Goal: Book appointment/travel/reservation

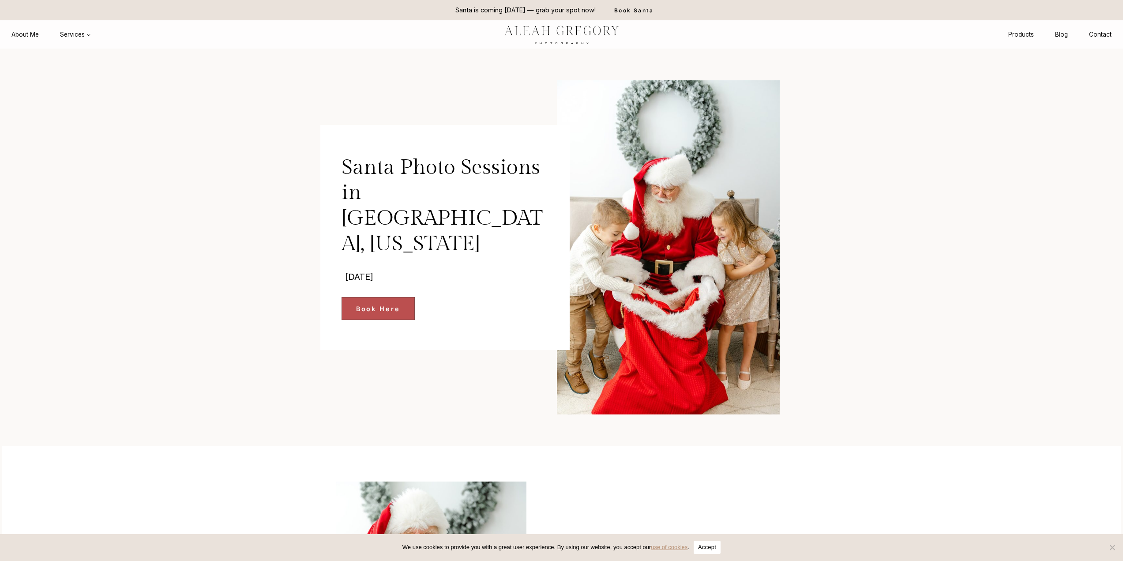
click at [392, 297] on link "Book Here" at bounding box center [377, 308] width 73 height 23
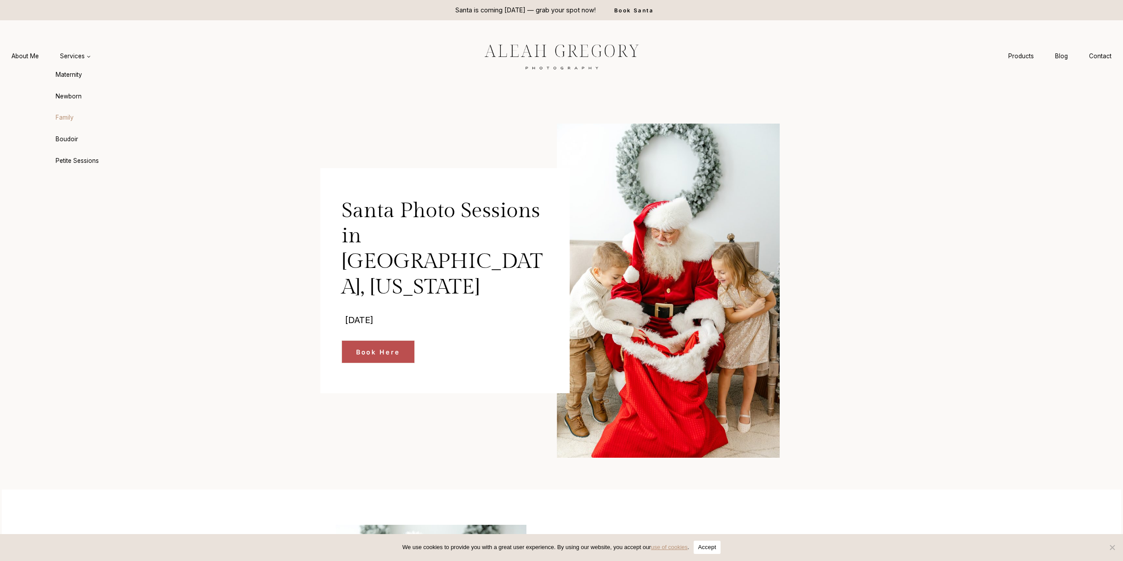
click at [71, 113] on link "Family" at bounding box center [97, 117] width 97 height 21
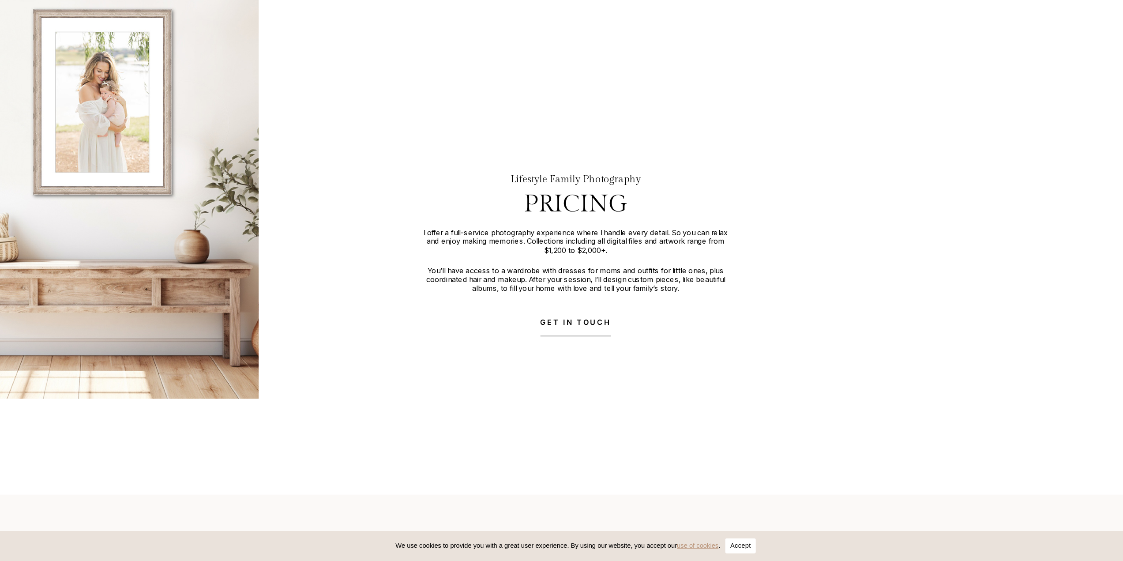
scroll to position [2752, 0]
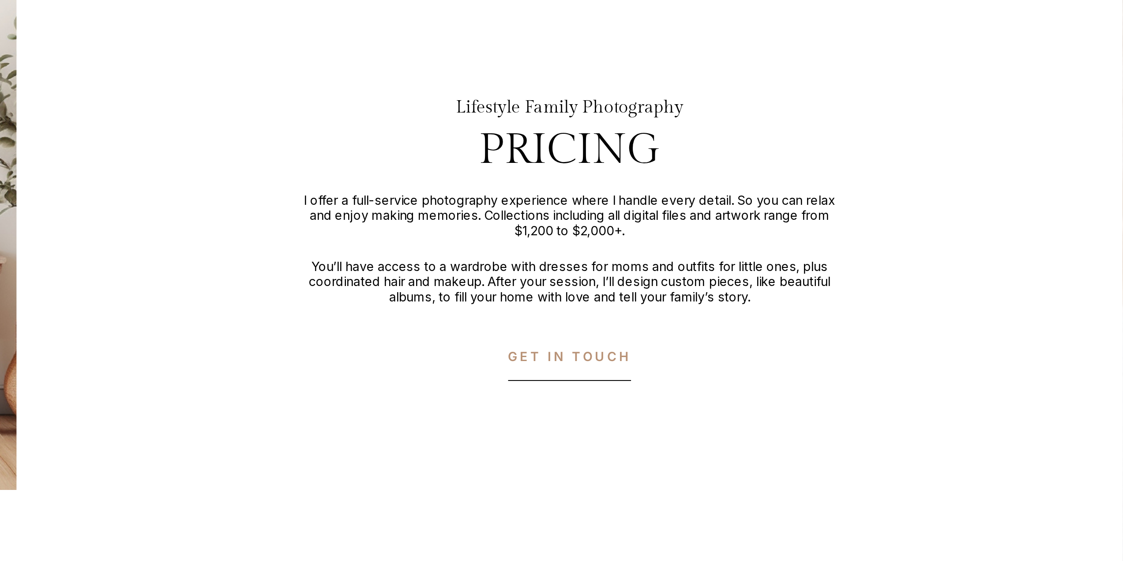
click at [563, 355] on span "GET IN TOUCH" at bounding box center [561, 350] width 63 height 10
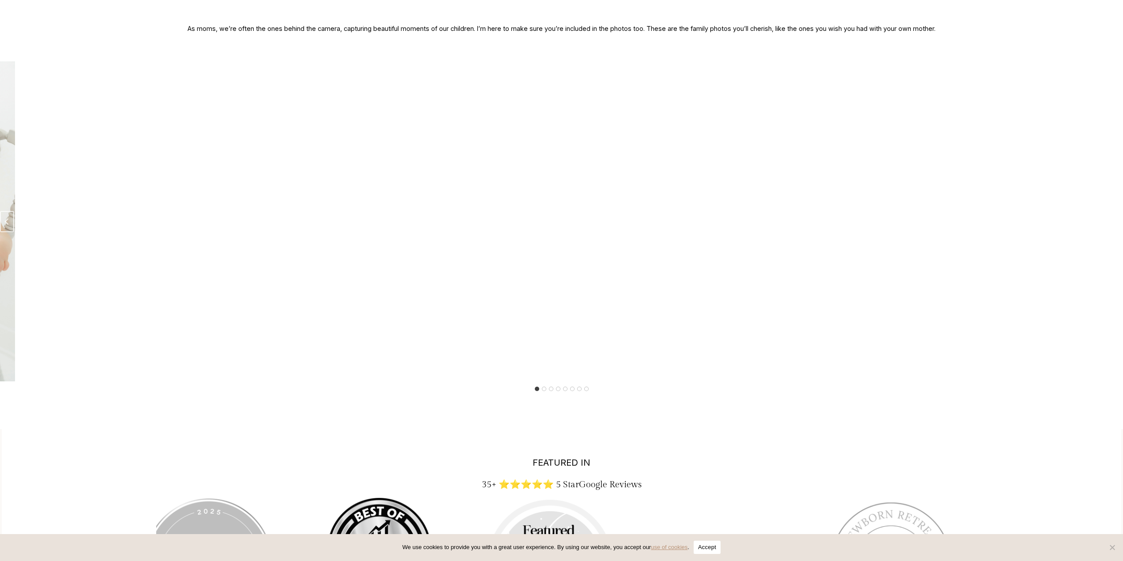
scroll to position [1738, 0]
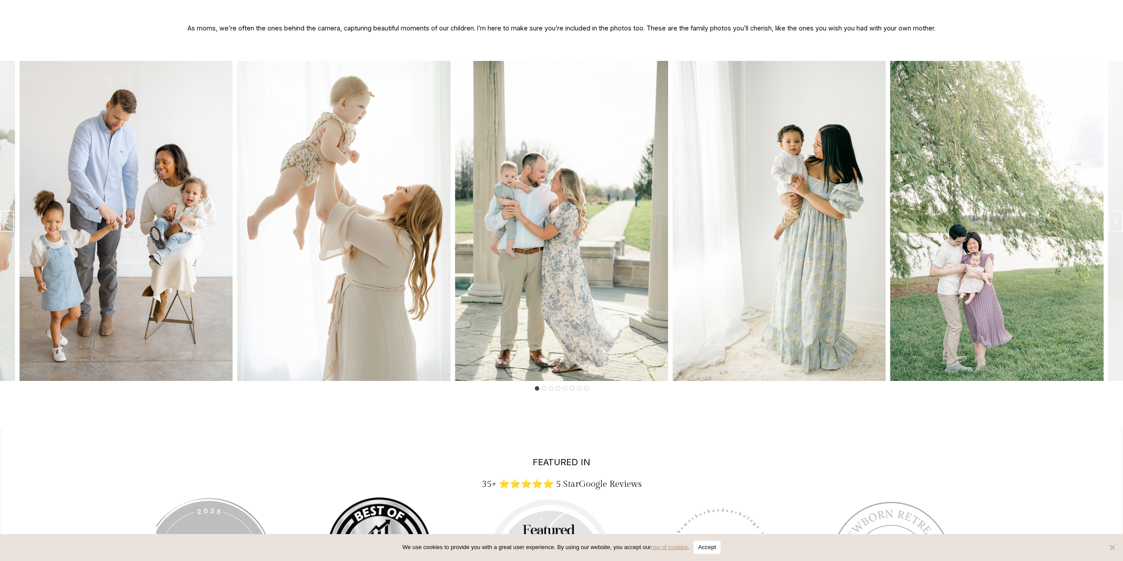
drag, startPoint x: 360, startPoint y: 210, endPoint x: 395, endPoint y: 285, distance: 82.1
click at [395, 285] on img "8 of 8" at bounding box center [343, 221] width 213 height 320
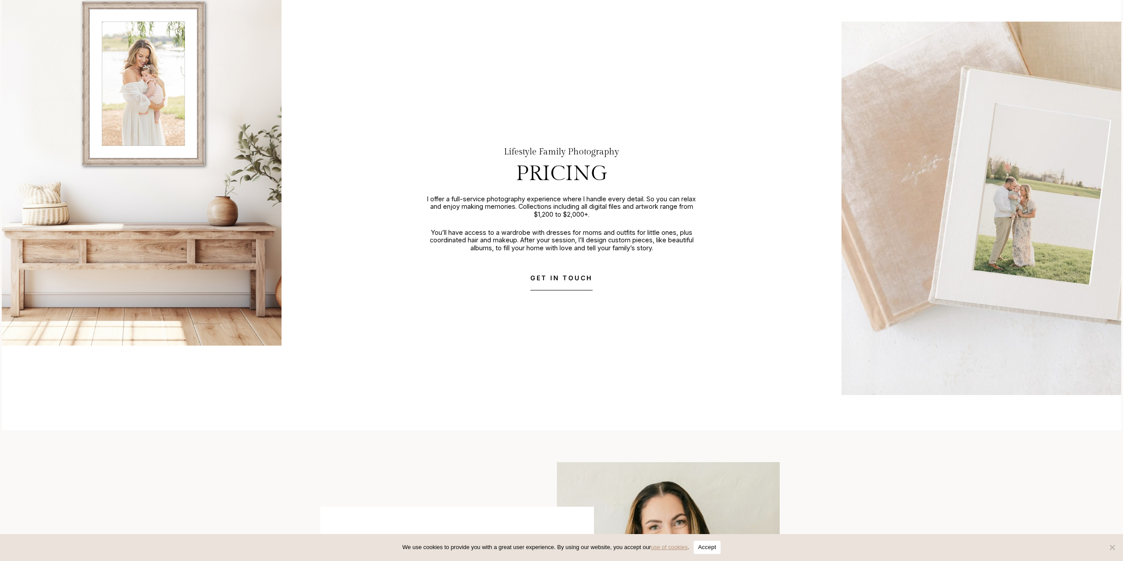
scroll to position [2825, 0]
click at [562, 282] on span "GET IN TOUCH" at bounding box center [561, 277] width 63 height 10
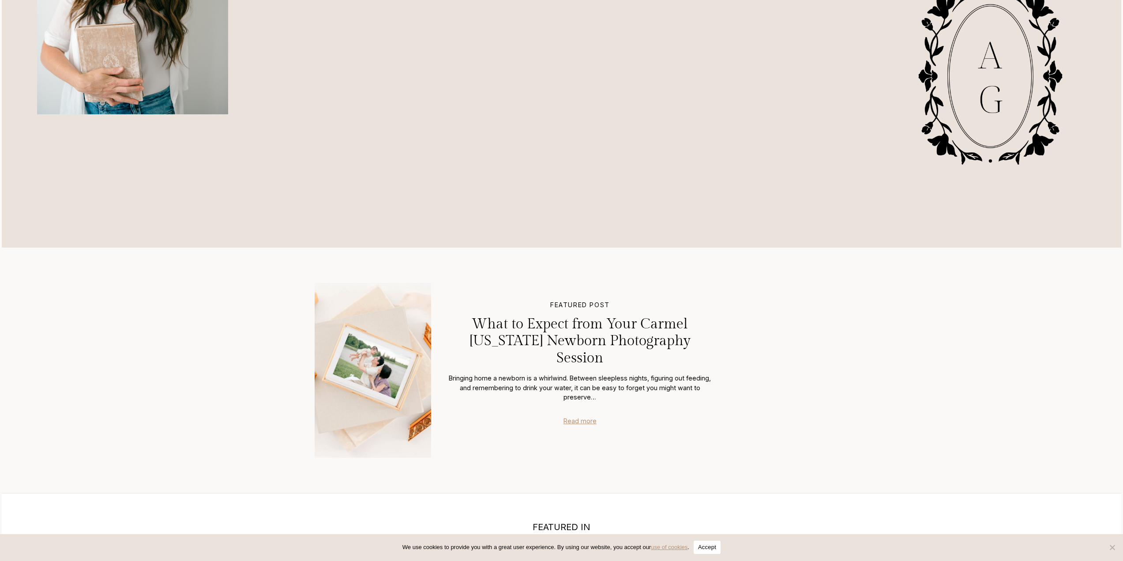
scroll to position [589, 0]
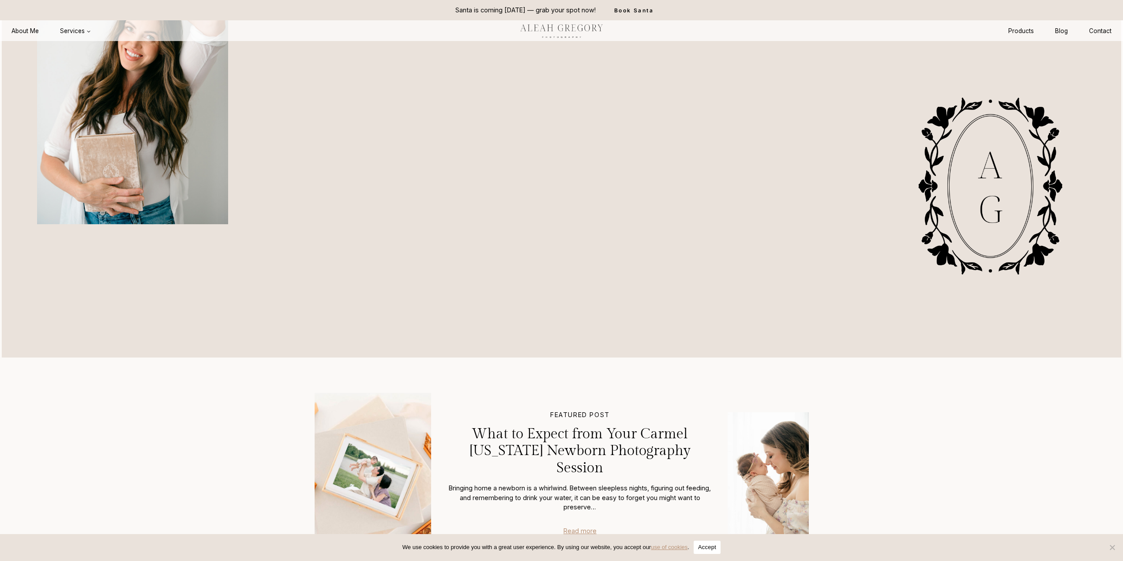
scroll to position [474, 0]
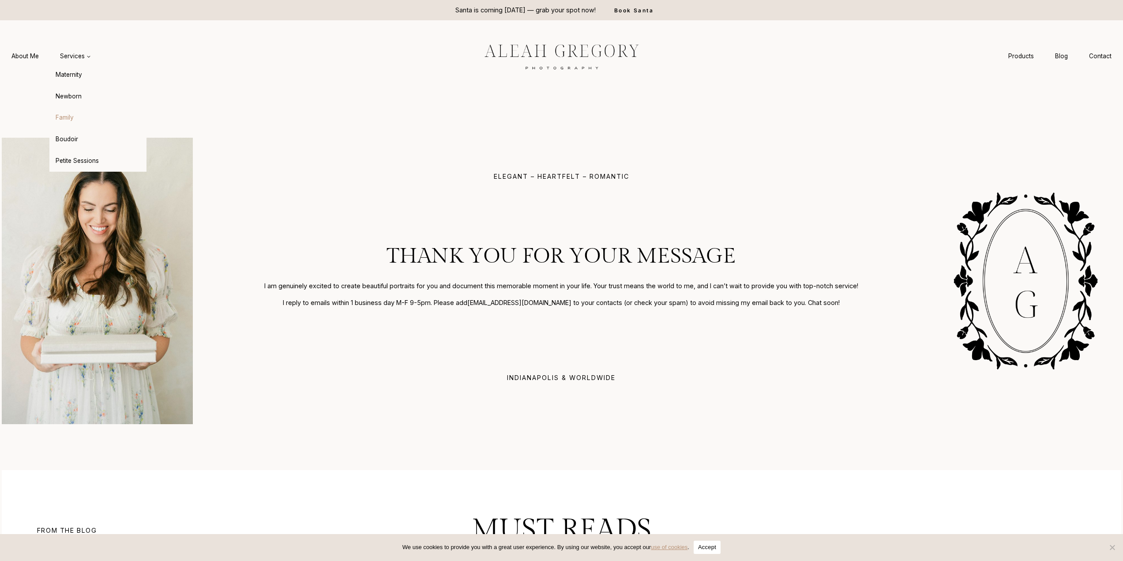
click at [83, 116] on link "Family" at bounding box center [97, 117] width 97 height 21
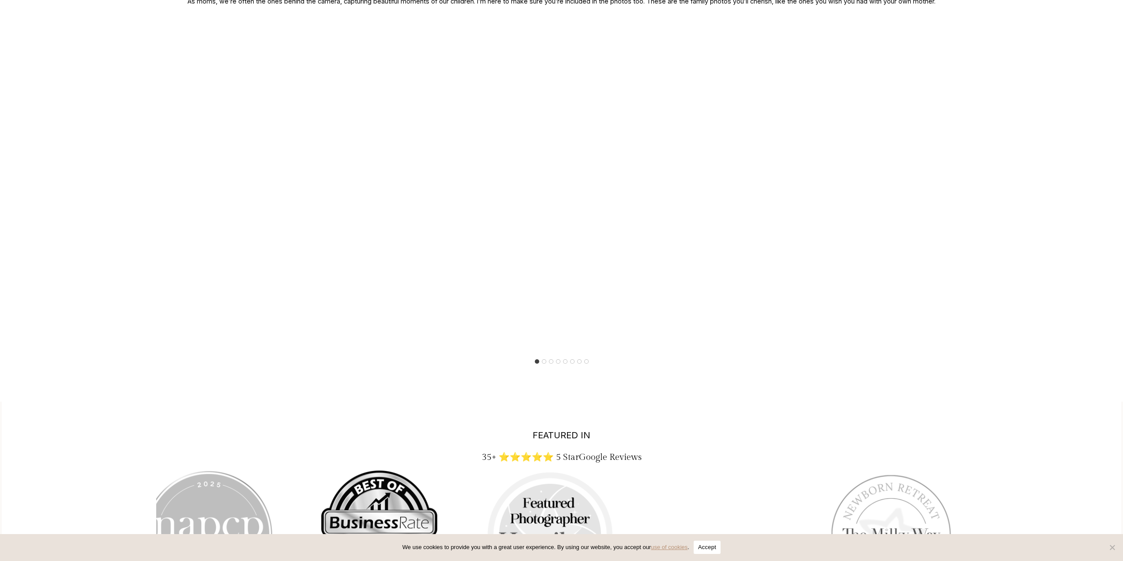
scroll to position [1769, 0]
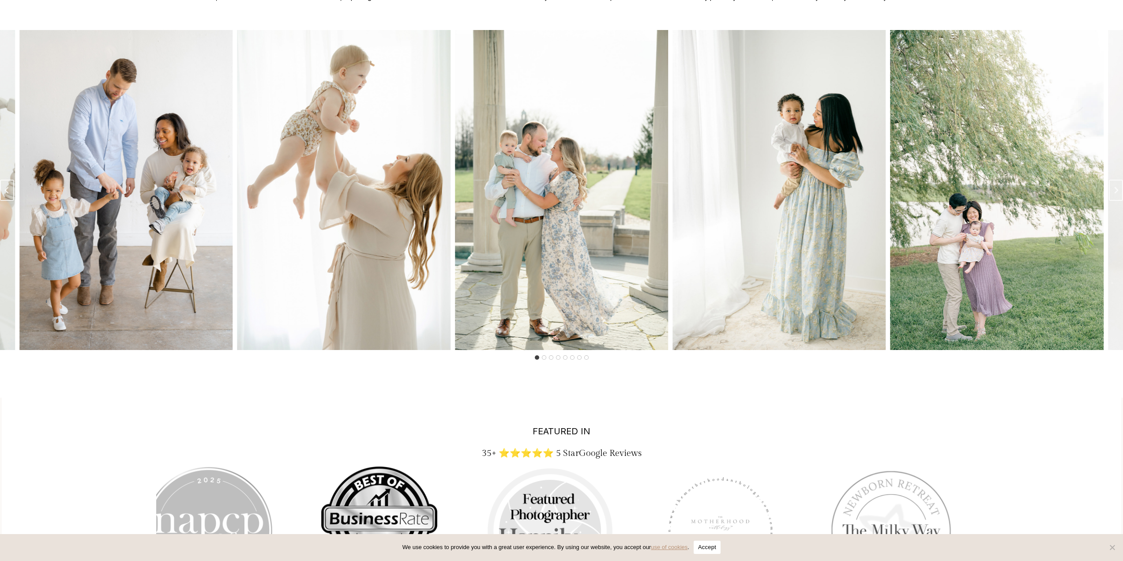
click at [970, 228] on img "3 of 8" at bounding box center [996, 190] width 213 height 320
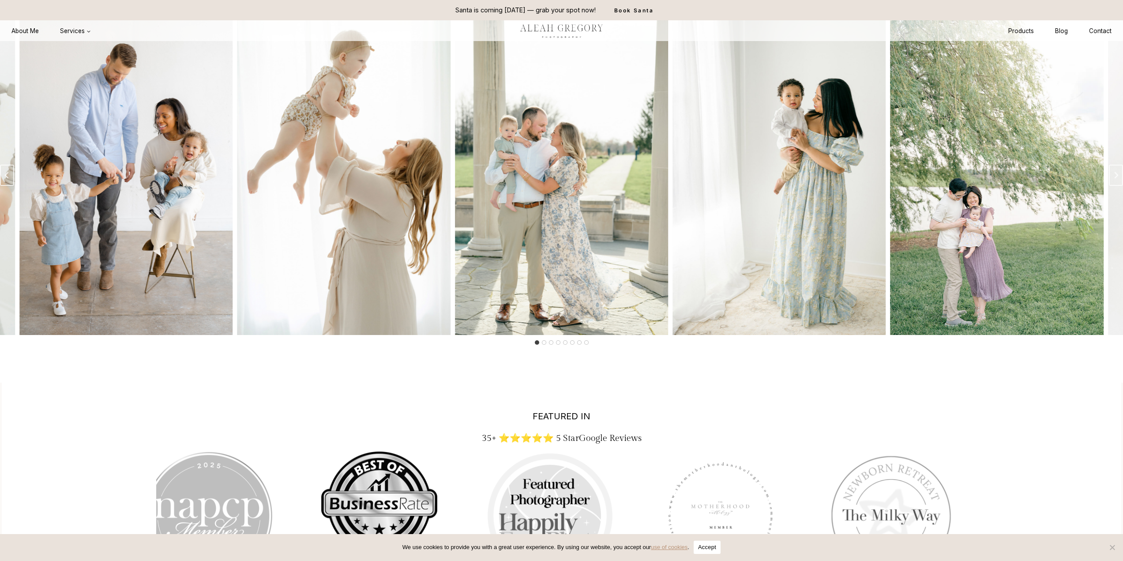
scroll to position [1771, 0]
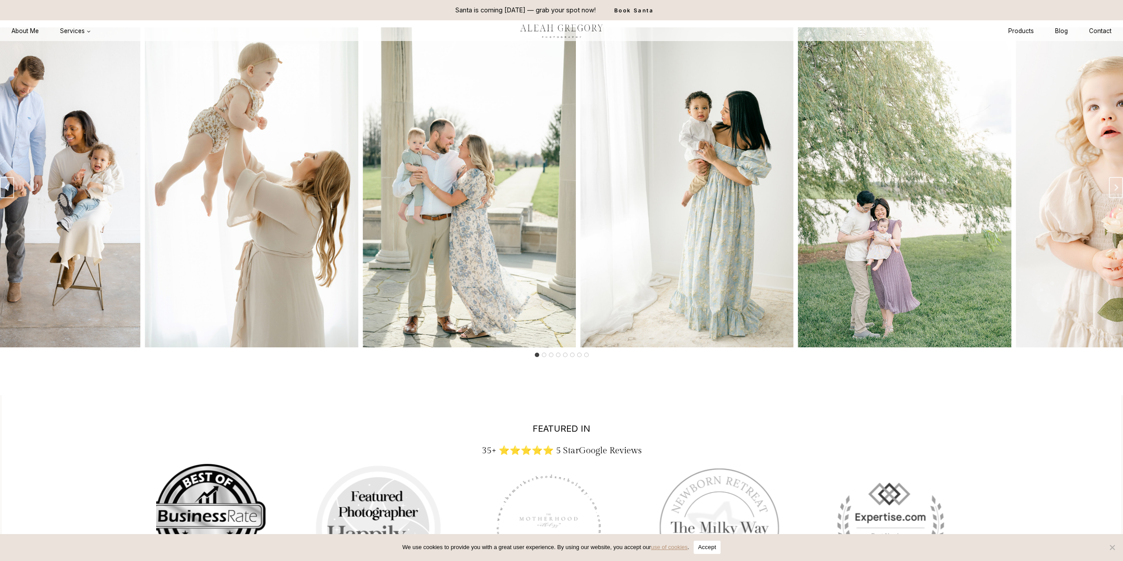
drag, startPoint x: 983, startPoint y: 187, endPoint x: 891, endPoint y: 173, distance: 92.3
click at [891, 173] on img "3 of 8" at bounding box center [904, 187] width 213 height 320
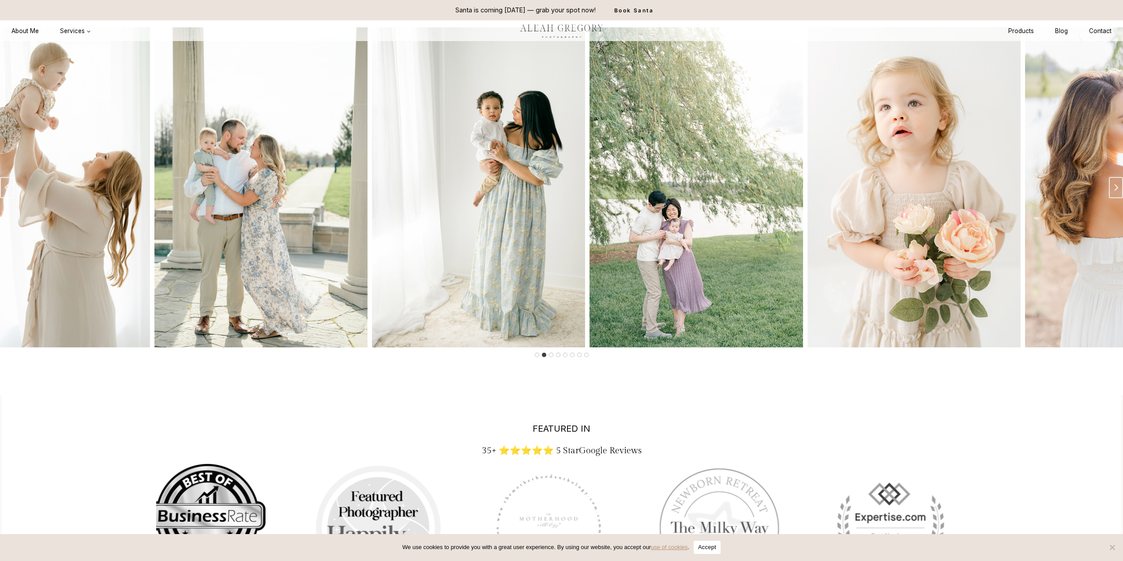
drag, startPoint x: 886, startPoint y: 188, endPoint x: 707, endPoint y: 170, distance: 180.0
click at [807, 170] on img "4 of 8" at bounding box center [913, 187] width 213 height 320
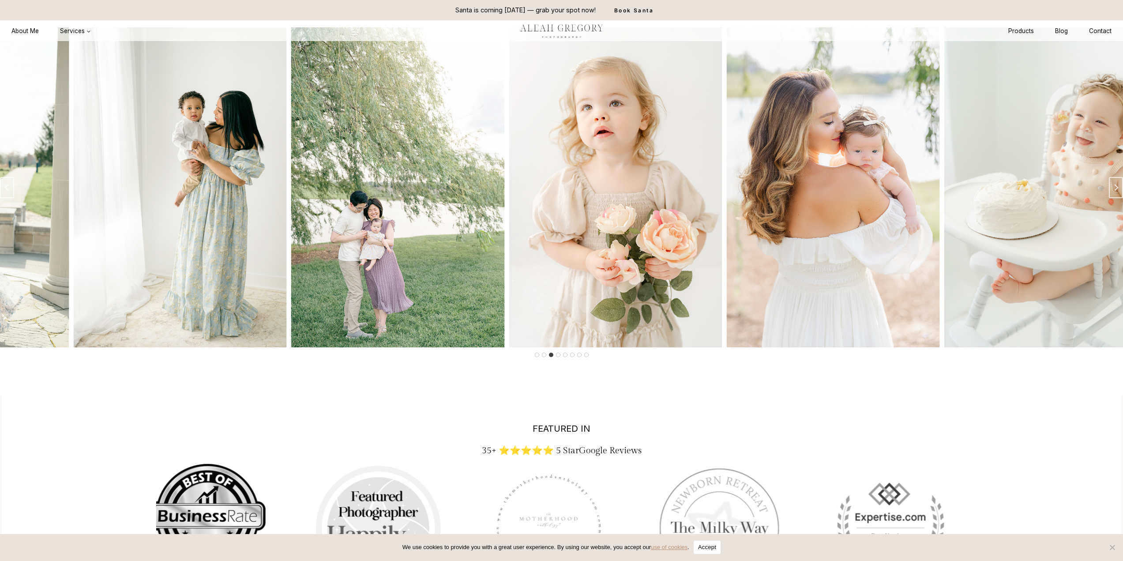
drag, startPoint x: 899, startPoint y: 221, endPoint x: 633, endPoint y: 219, distance: 266.1
click at [726, 219] on img "5 of 8" at bounding box center [832, 187] width 213 height 320
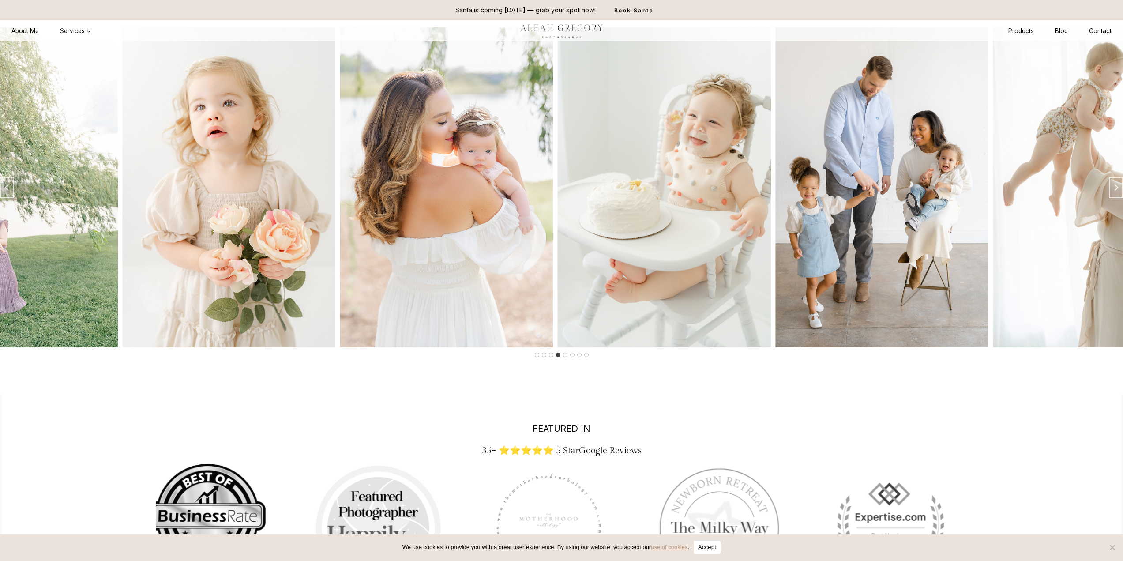
drag, startPoint x: 882, startPoint y: 266, endPoint x: 548, endPoint y: 286, distance: 335.5
click at [548, 286] on img "5 of 8" at bounding box center [446, 187] width 213 height 320
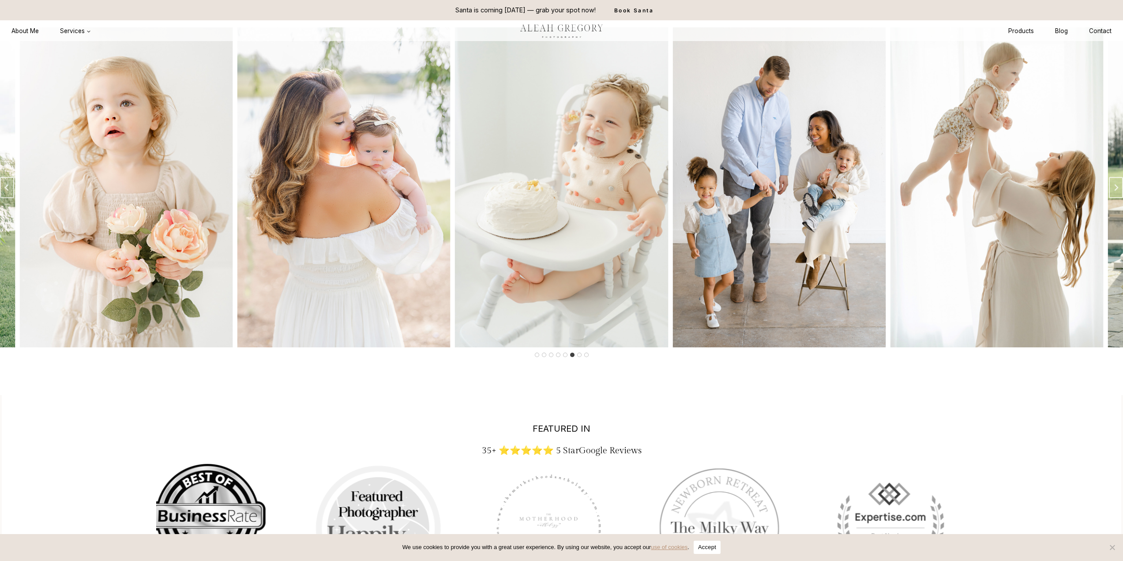
drag, startPoint x: 799, startPoint y: 292, endPoint x: 521, endPoint y: 315, distance: 279.4
click at [672, 315] on img "7 of 8" at bounding box center [778, 187] width 213 height 320
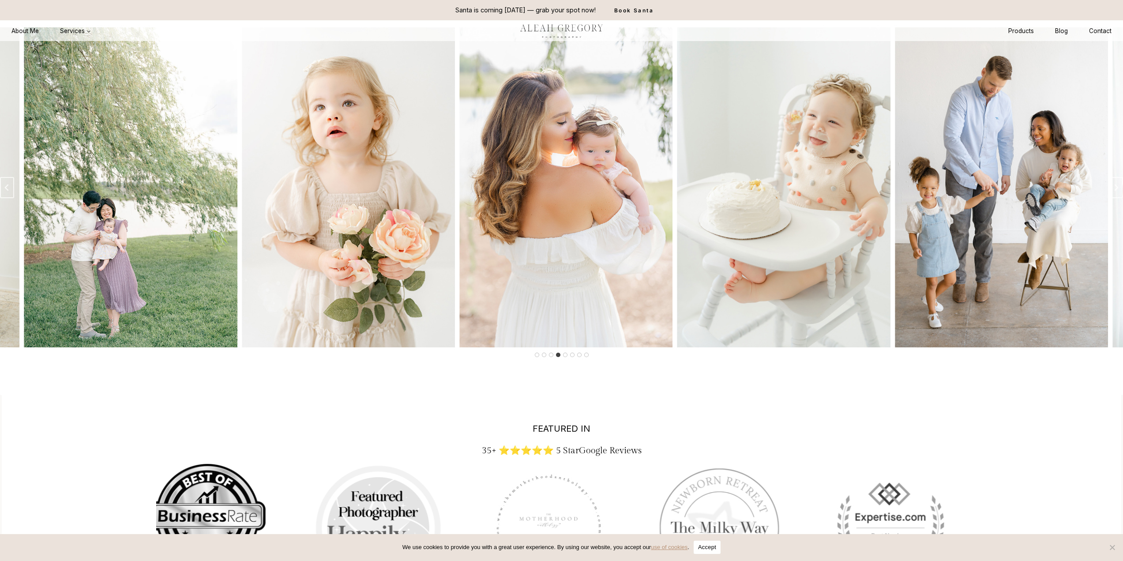
drag, startPoint x: 690, startPoint y: 313, endPoint x: 473, endPoint y: 330, distance: 217.4
click at [473, 330] on img "5 of 8" at bounding box center [565, 187] width 213 height 320
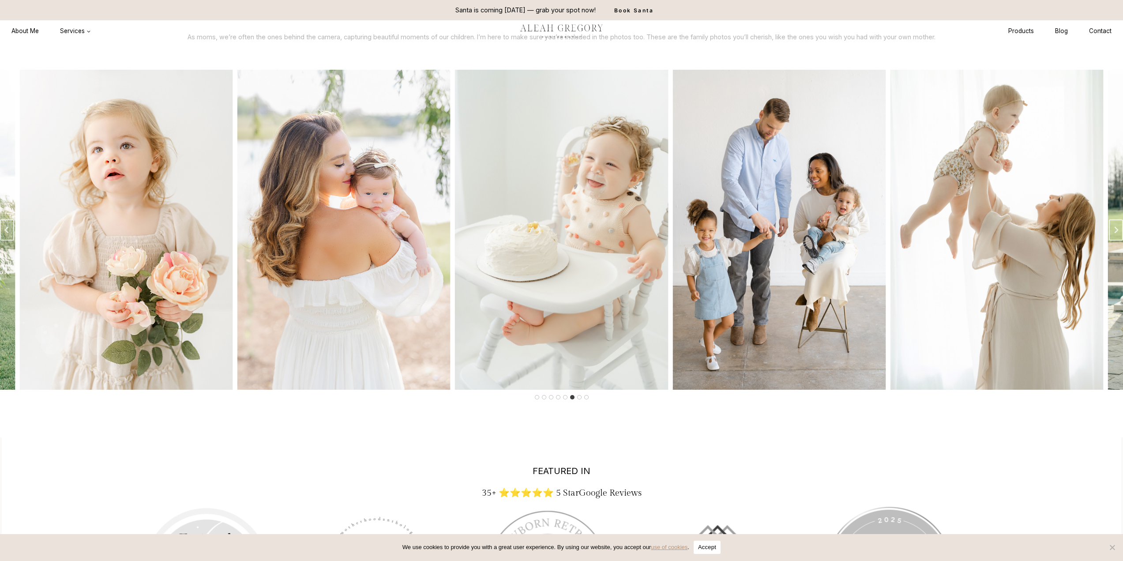
scroll to position [1729, 0]
drag, startPoint x: 344, startPoint y: 214, endPoint x: 728, endPoint y: 237, distance: 385.0
click at [450, 237] on img "5 of 8" at bounding box center [343, 230] width 213 height 320
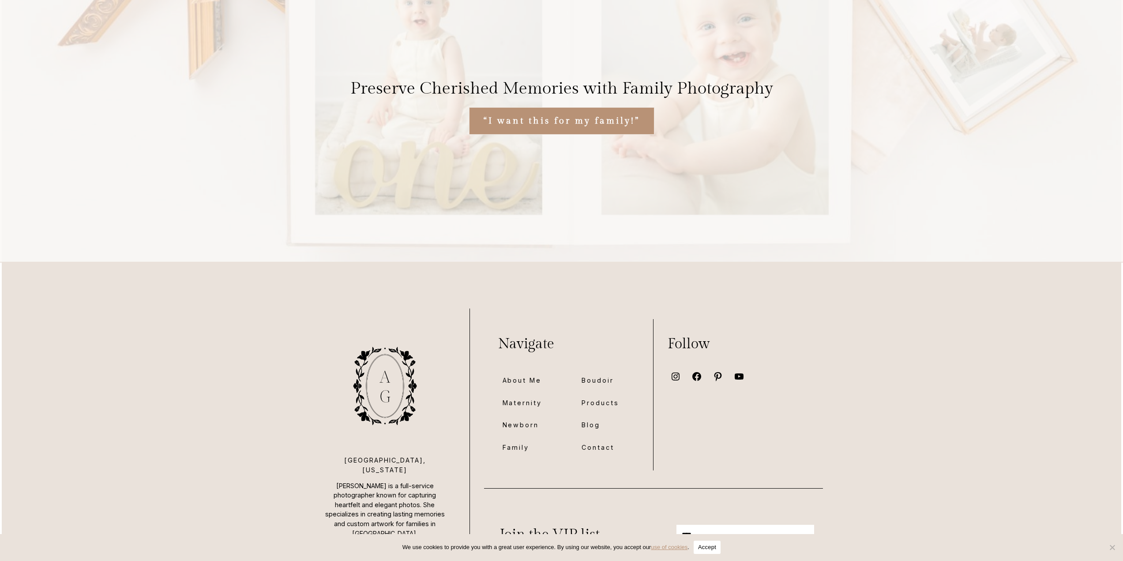
scroll to position [6069, 0]
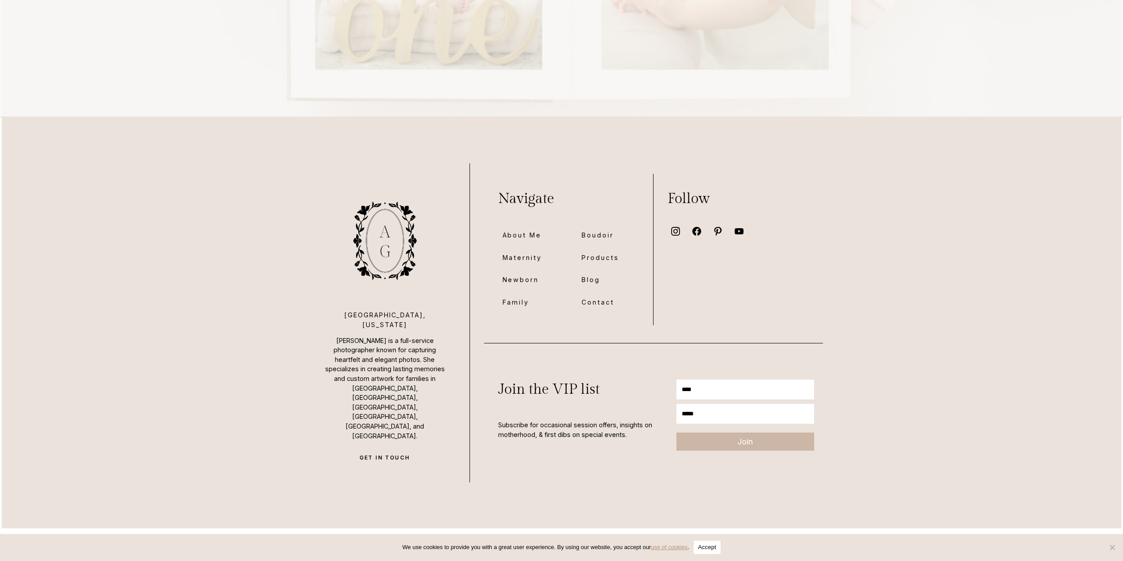
click at [673, 225] on icon at bounding box center [674, 230] width 11 height 11
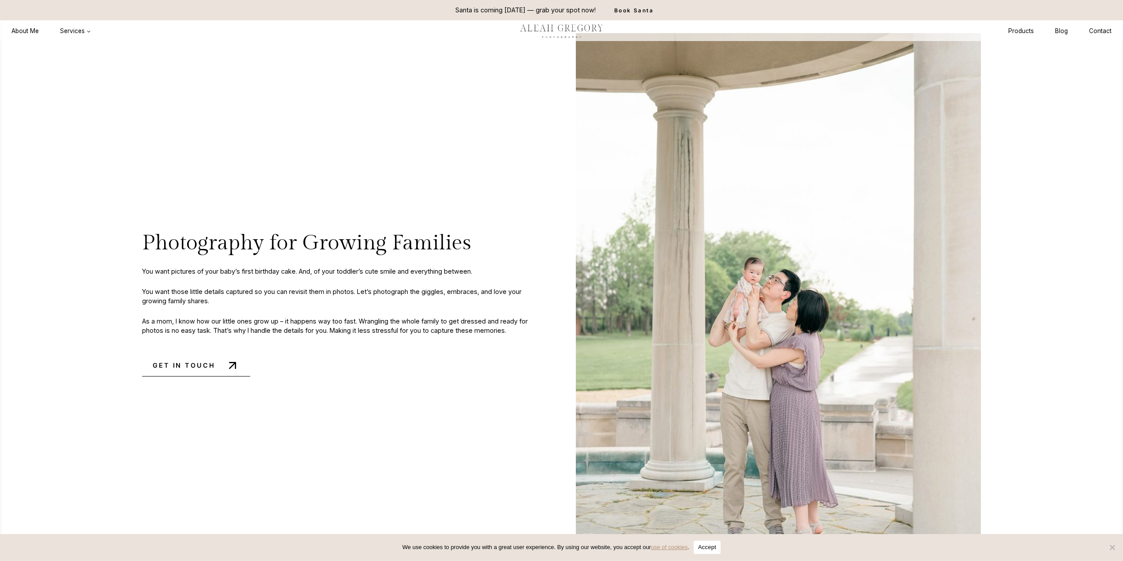
scroll to position [0, 0]
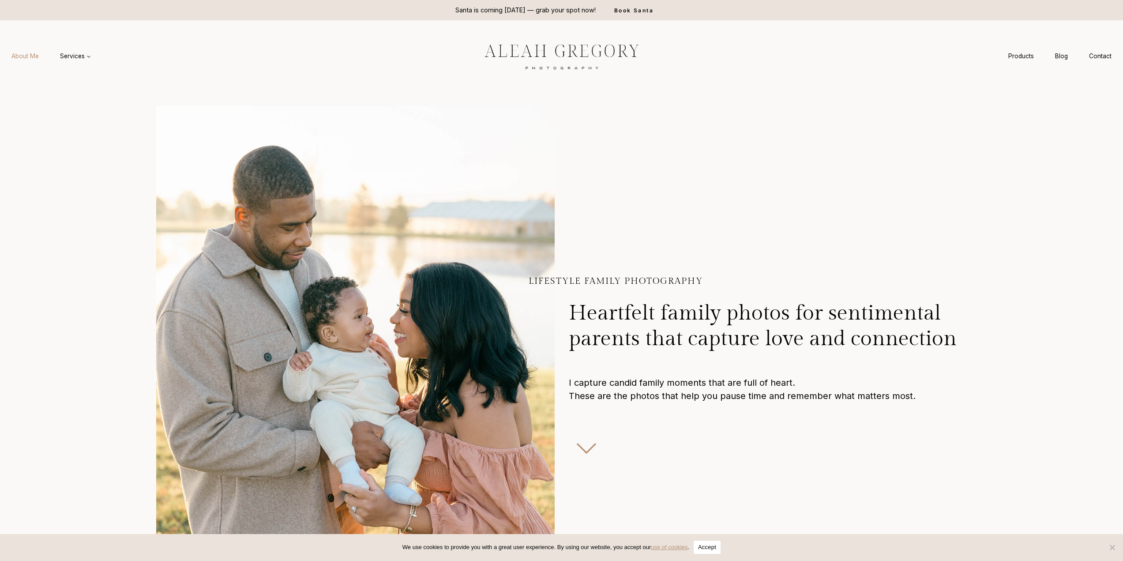
click at [35, 55] on link "About Me" at bounding box center [25, 56] width 49 height 16
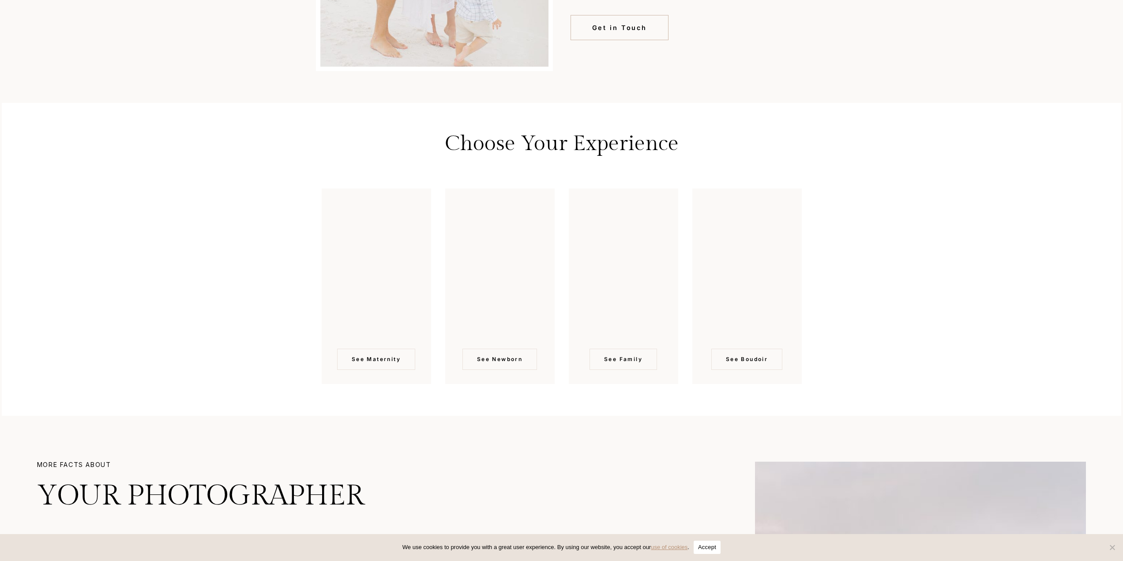
scroll to position [2211, 0]
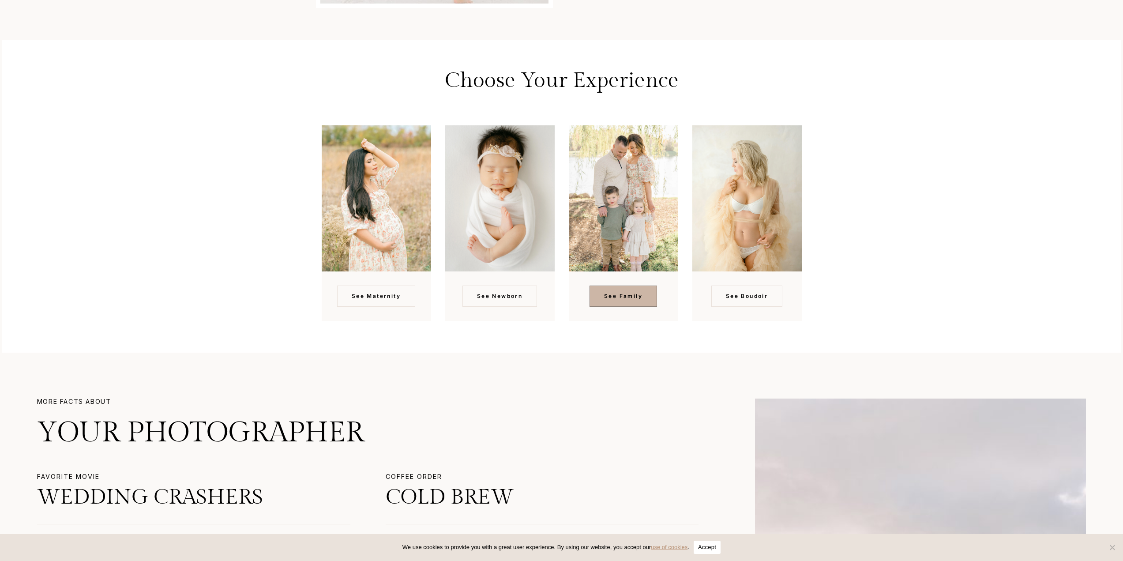
click at [632, 292] on span "See Family" at bounding box center [623, 296] width 38 height 8
click at [732, 292] on span "See Boudoir" at bounding box center [747, 296] width 42 height 8
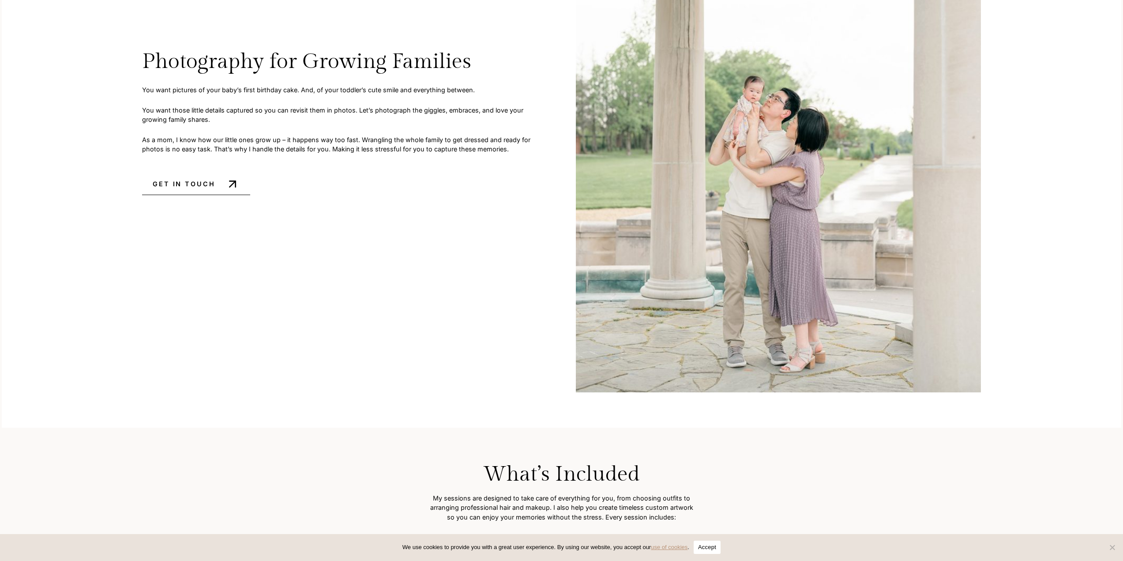
scroll to position [835, 0]
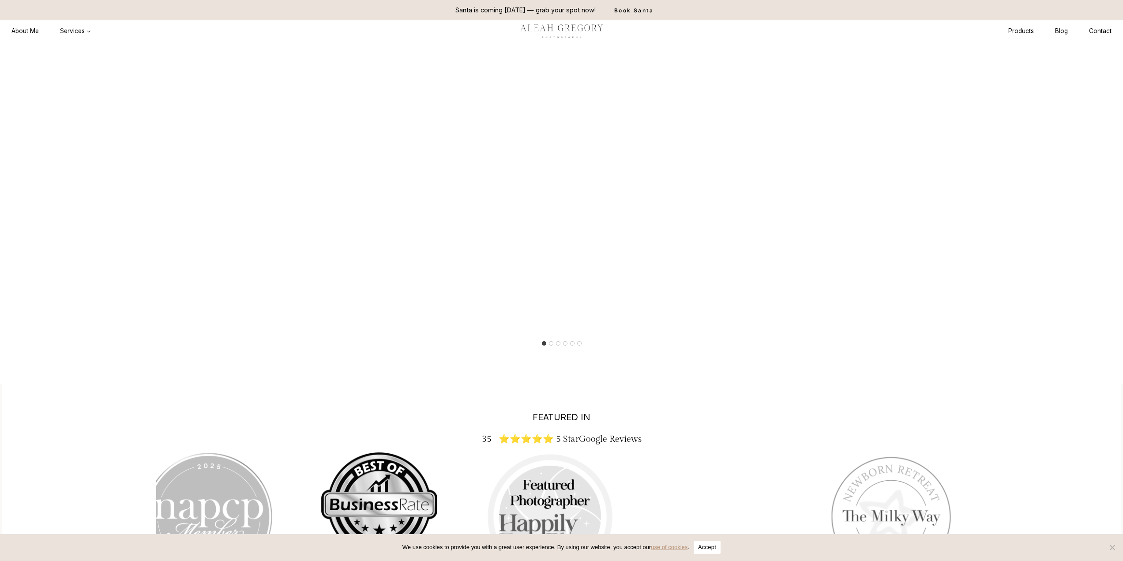
scroll to position [1751, 0]
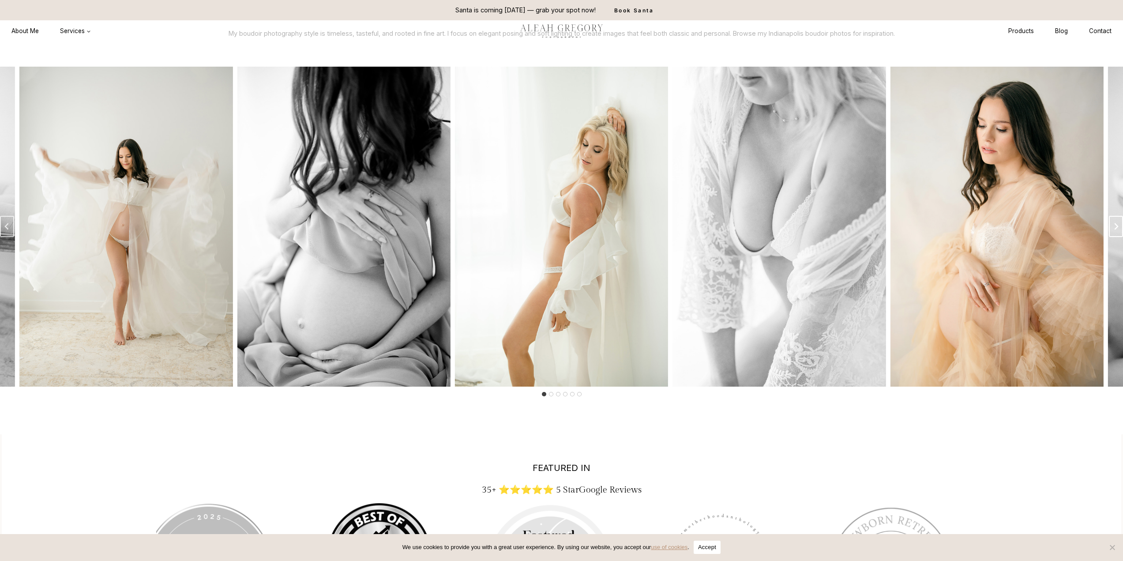
click at [1110, 236] on button "Next slide" at bounding box center [1116, 226] width 14 height 21
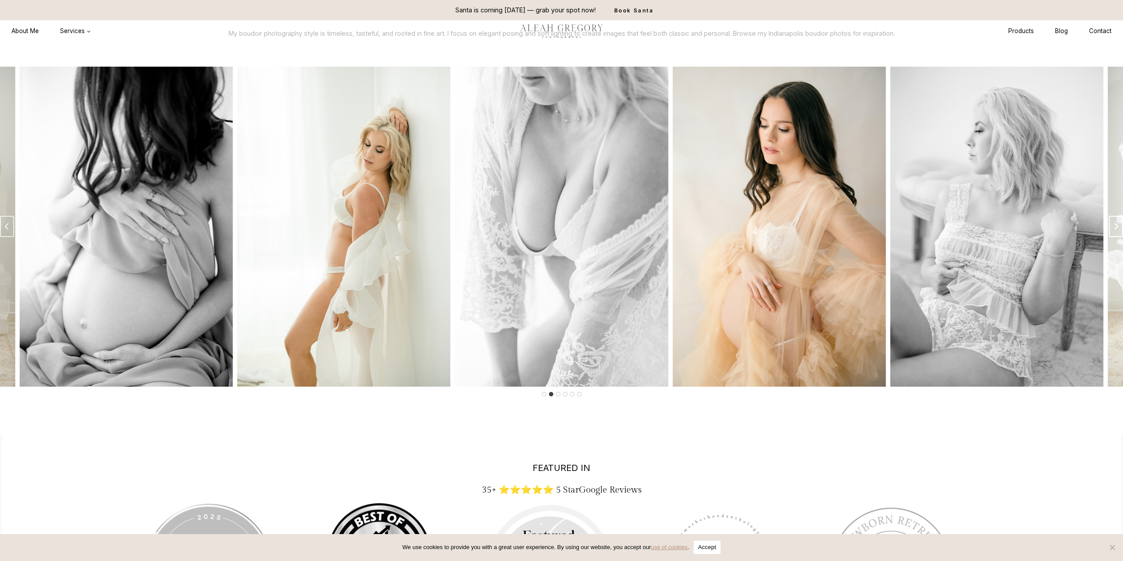
click at [1110, 236] on button "Next slide" at bounding box center [1116, 226] width 14 height 21
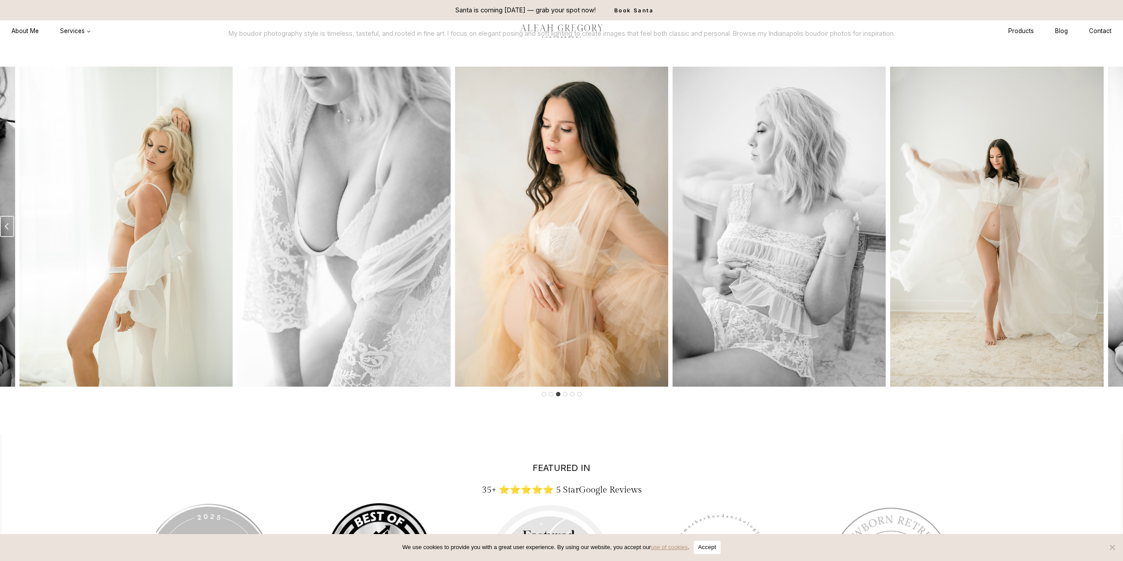
click at [1110, 236] on button "Next slide" at bounding box center [1116, 226] width 14 height 21
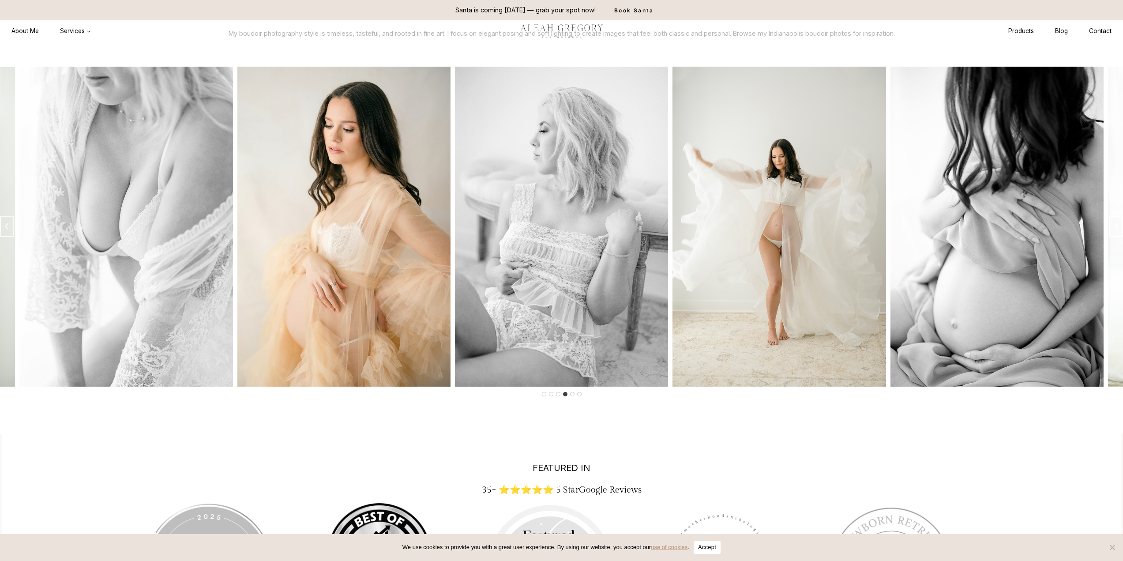
click at [1110, 237] on button "Next slide" at bounding box center [1116, 226] width 14 height 21
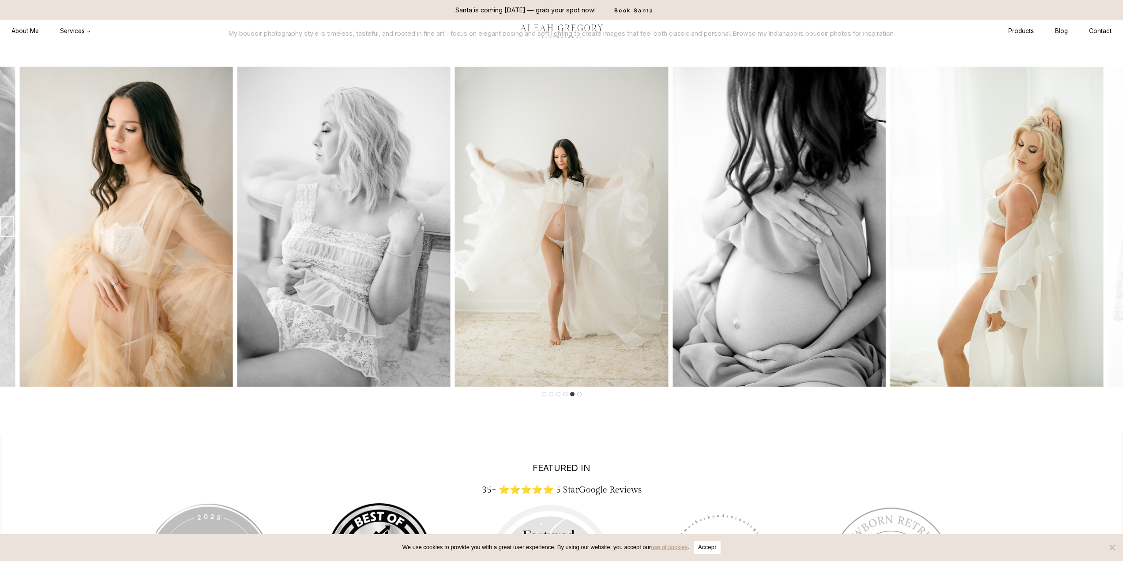
click at [1110, 237] on button "Next slide" at bounding box center [1116, 226] width 14 height 21
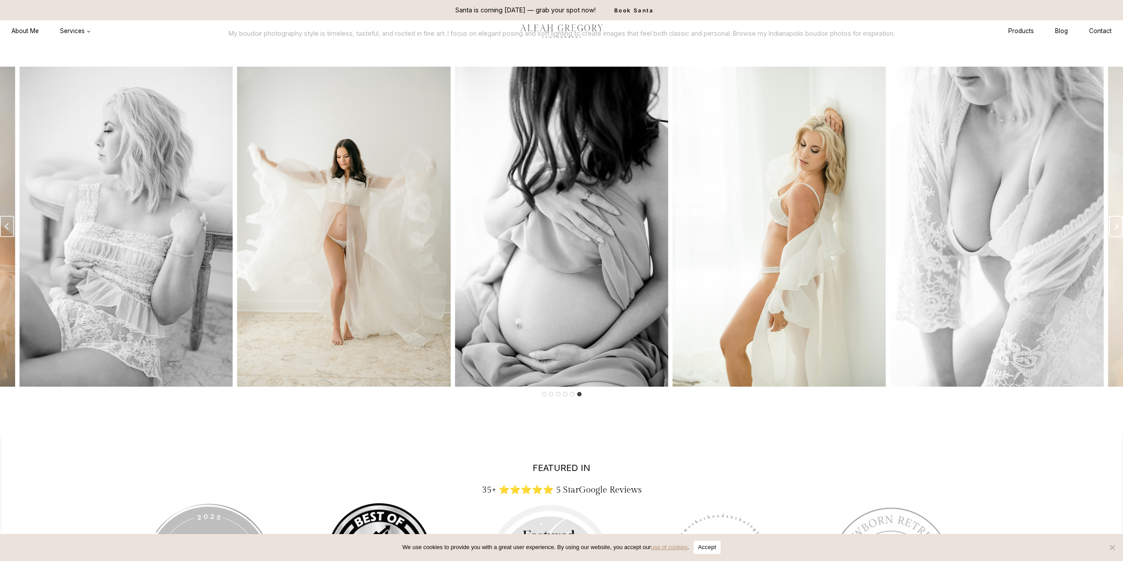
click at [1110, 237] on button "Next slide" at bounding box center [1116, 226] width 14 height 21
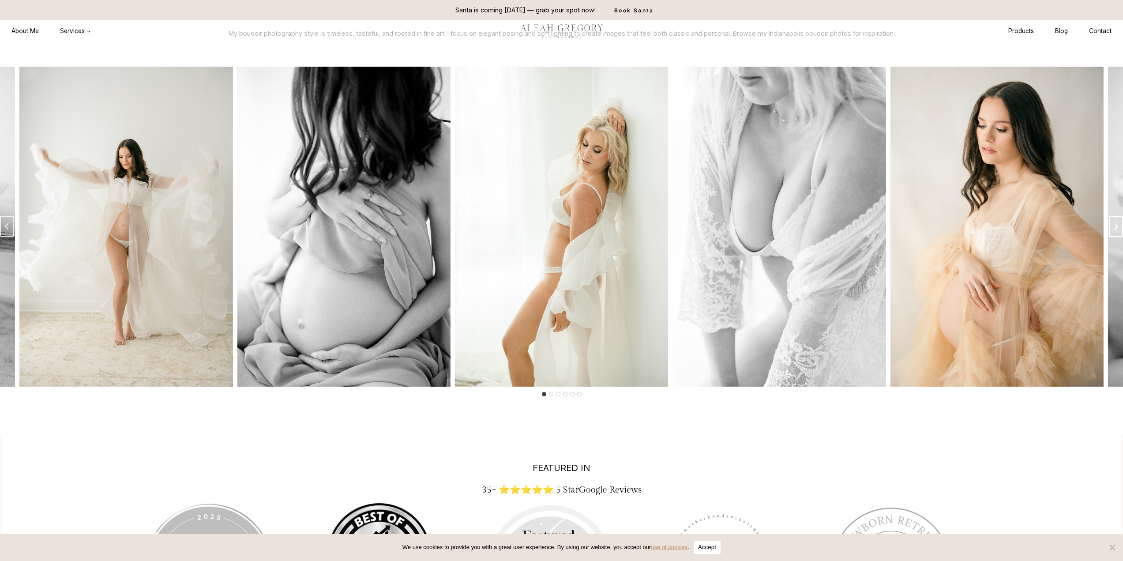
click at [1110, 237] on button "Next slide" at bounding box center [1116, 226] width 14 height 21
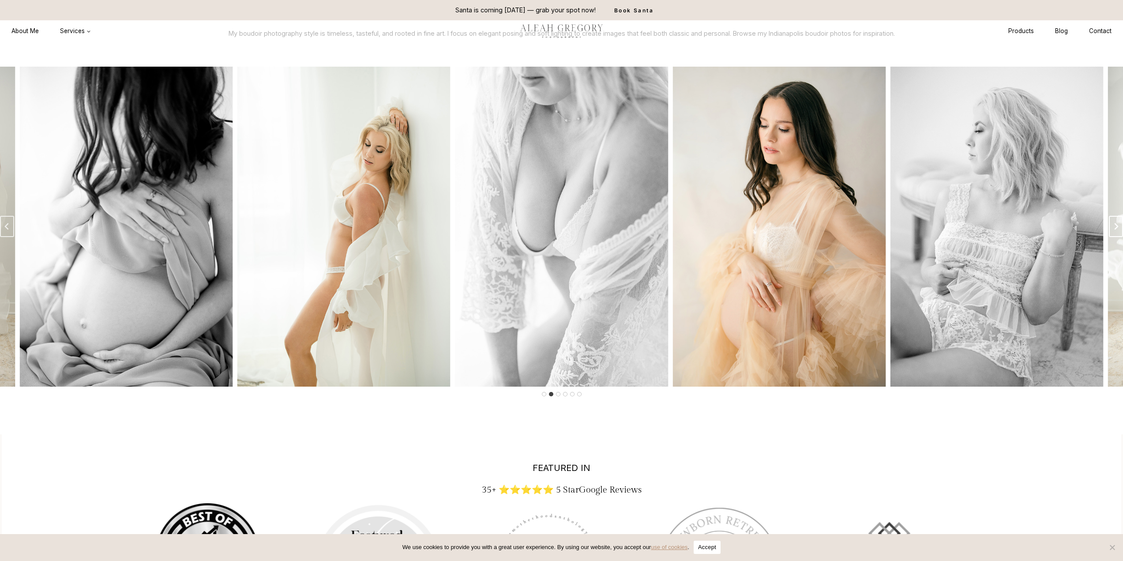
click at [1110, 237] on button "Next slide" at bounding box center [1116, 226] width 14 height 21
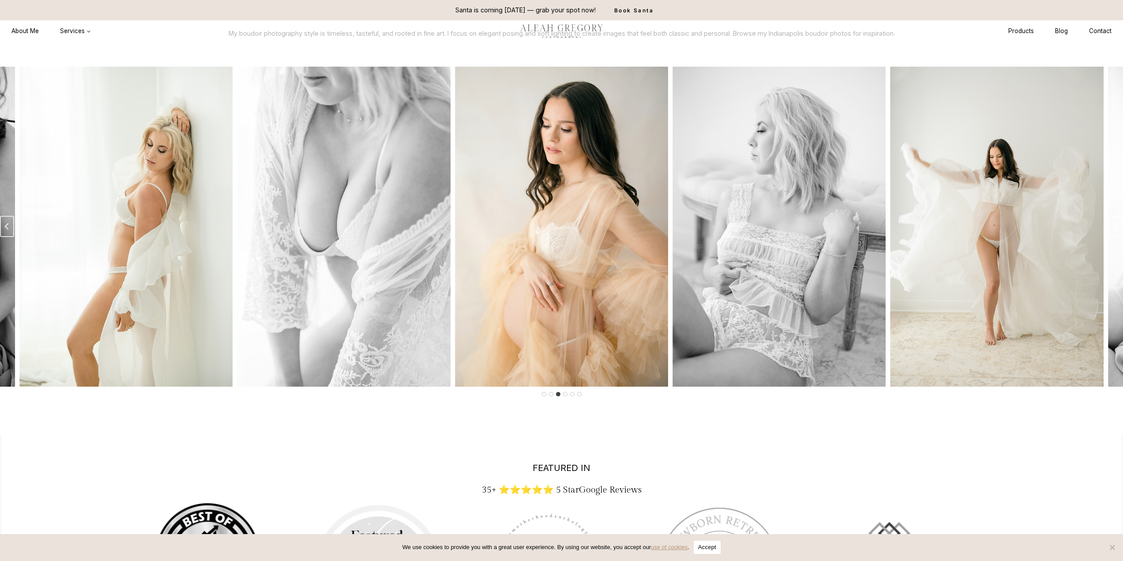
click at [1110, 237] on button "Next slide" at bounding box center [1116, 226] width 14 height 21
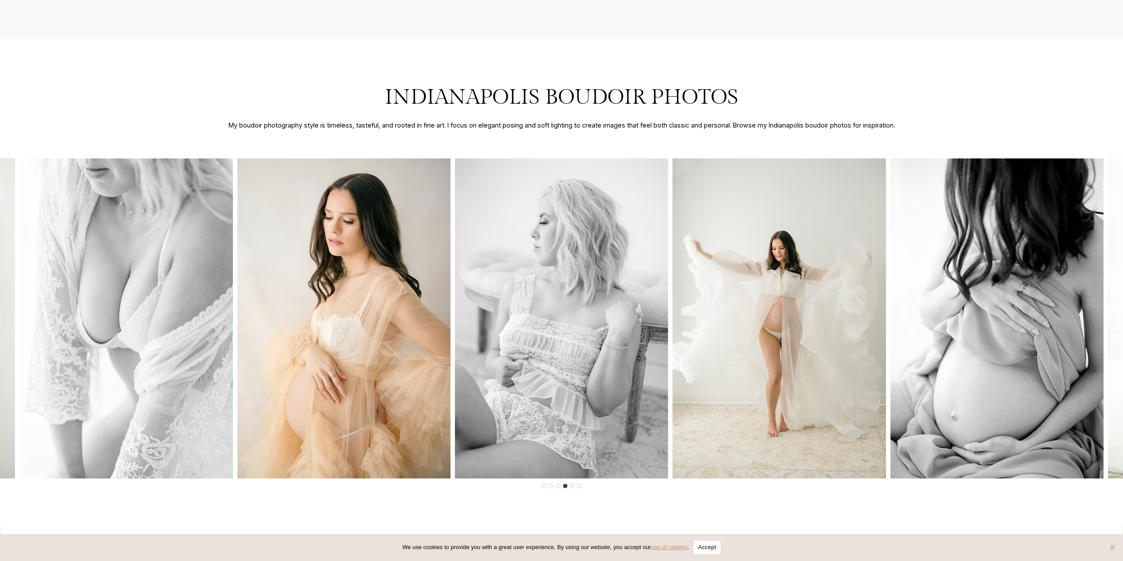
scroll to position [1659, 0]
drag, startPoint x: 1027, startPoint y: 368, endPoint x: 903, endPoint y: 199, distance: 209.9
click at [903, 199] on img "6 of 6" at bounding box center [996, 318] width 213 height 320
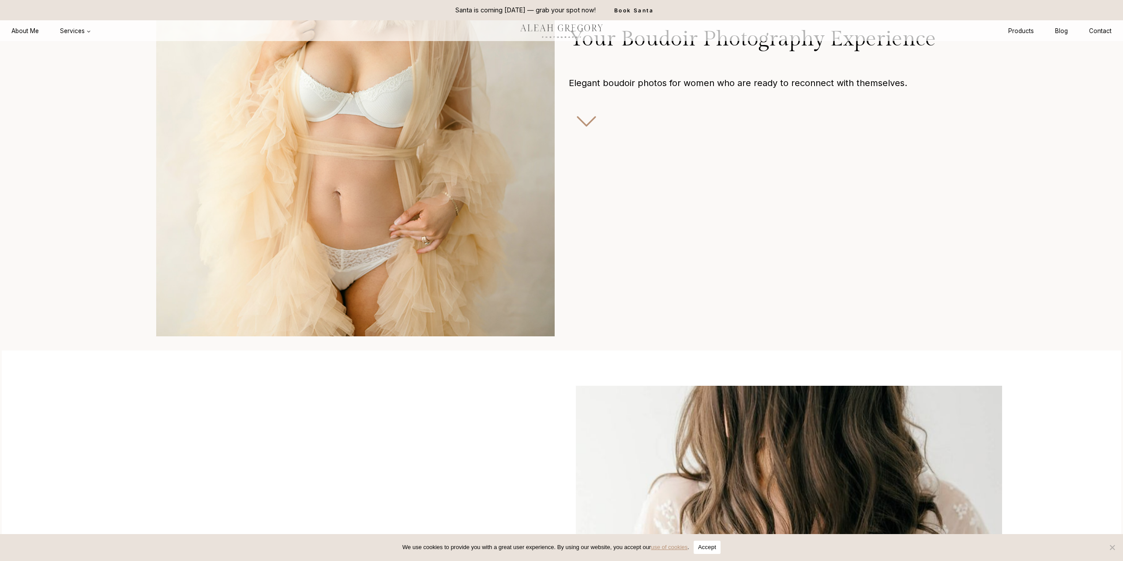
scroll to position [184, 0]
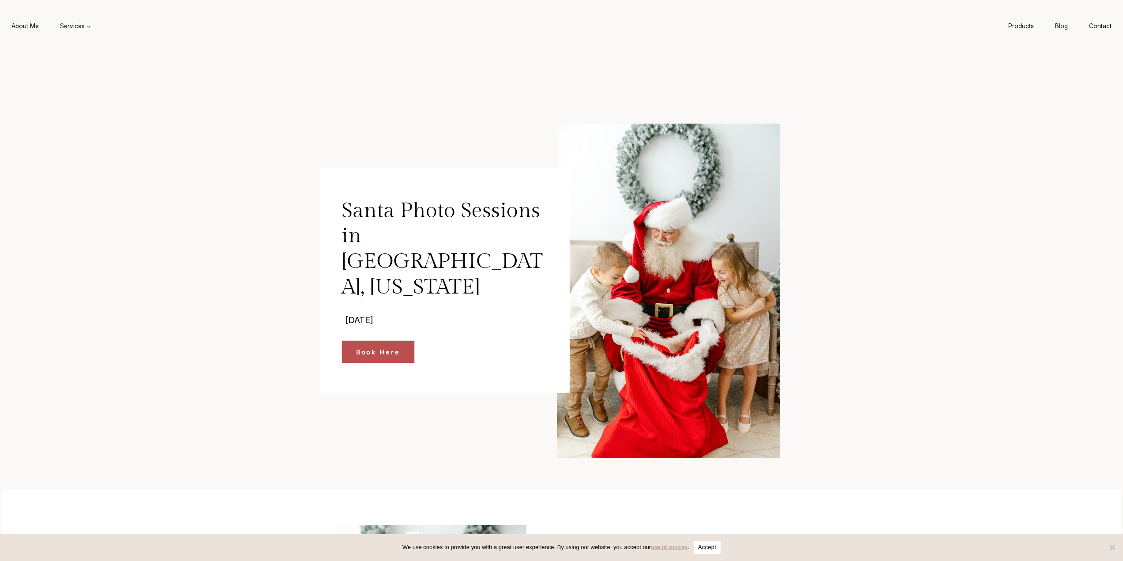
scroll to position [601, 0]
